Goal: Ask a question

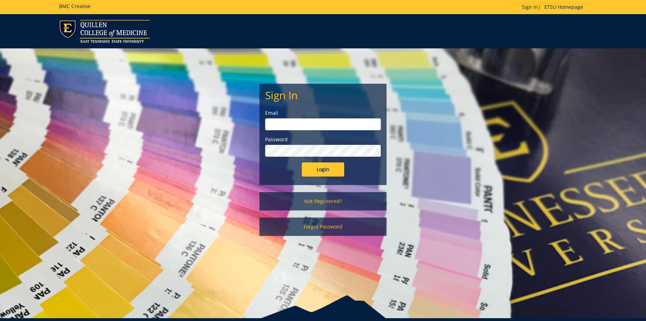
click at [286, 123] on input "email" at bounding box center [323, 124] width 116 height 12
type input "[EMAIL_ADDRESS][DOMAIN_NAME]"
click at [302, 162] on input "Login" at bounding box center [323, 169] width 42 height 14
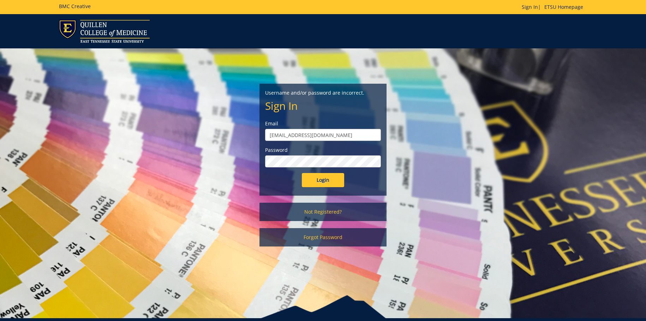
click at [302, 173] on input "Login" at bounding box center [323, 180] width 42 height 14
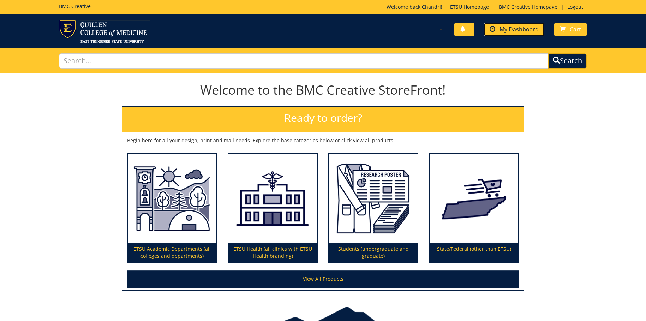
click at [502, 26] on span "My Dashboard" at bounding box center [519, 29] width 39 height 8
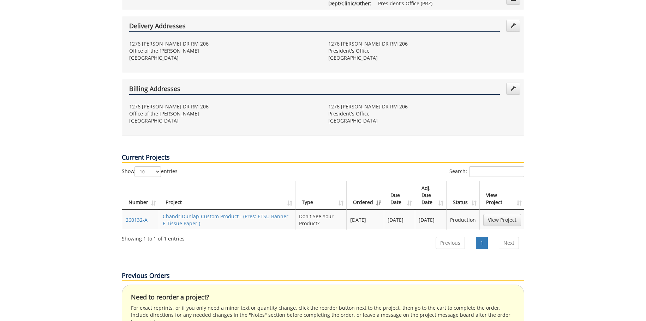
scroll to position [283, 0]
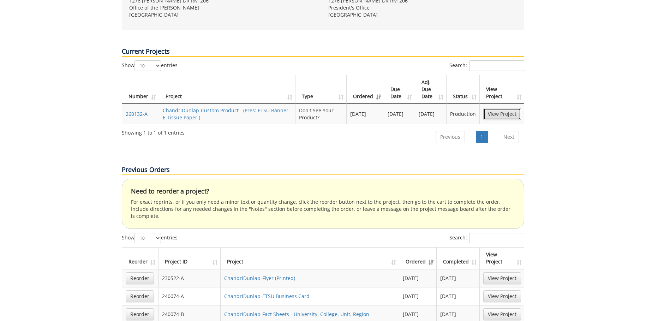
click at [504, 108] on link "View Project" at bounding box center [503, 114] width 38 height 12
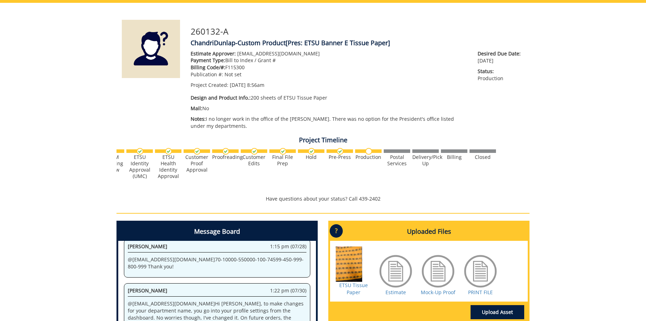
scroll to position [141, 0]
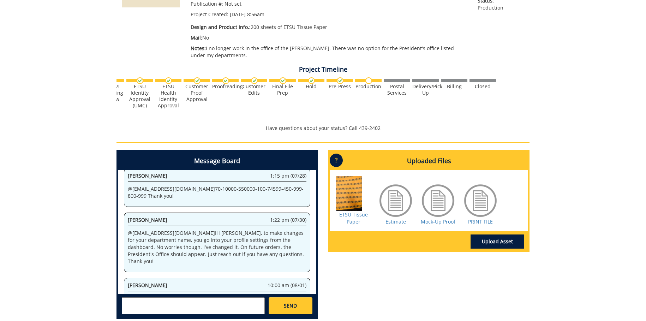
drag, startPoint x: 145, startPoint y: 302, endPoint x: 146, endPoint y: 297, distance: 5.5
click at [146, 297] on textarea at bounding box center [193, 305] width 143 height 17
click at [172, 311] on small "[EMAIL_ADDRESS][DOMAIN_NAME]" at bounding box center [207, 312] width 70 height 6
type textarea "@[EMAIL_ADDRESS][DOMAIN_NAME] Could you give me an estimate on how much longer …"
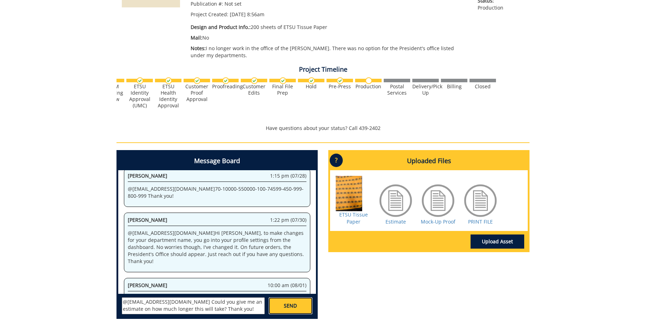
click at [280, 302] on link "SEND" at bounding box center [291, 305] width 44 height 17
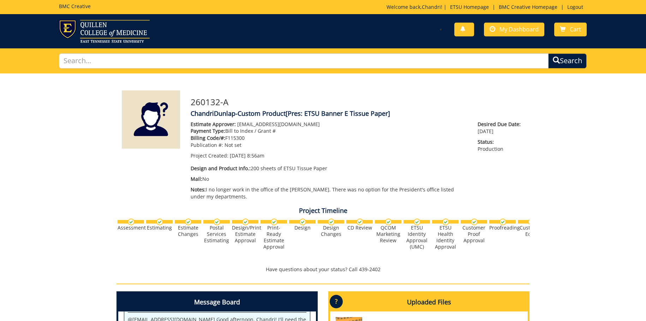
scroll to position [2503, 0]
click at [576, 9] on link "Logout" at bounding box center [575, 7] width 23 height 7
